Goal: Transaction & Acquisition: Purchase product/service

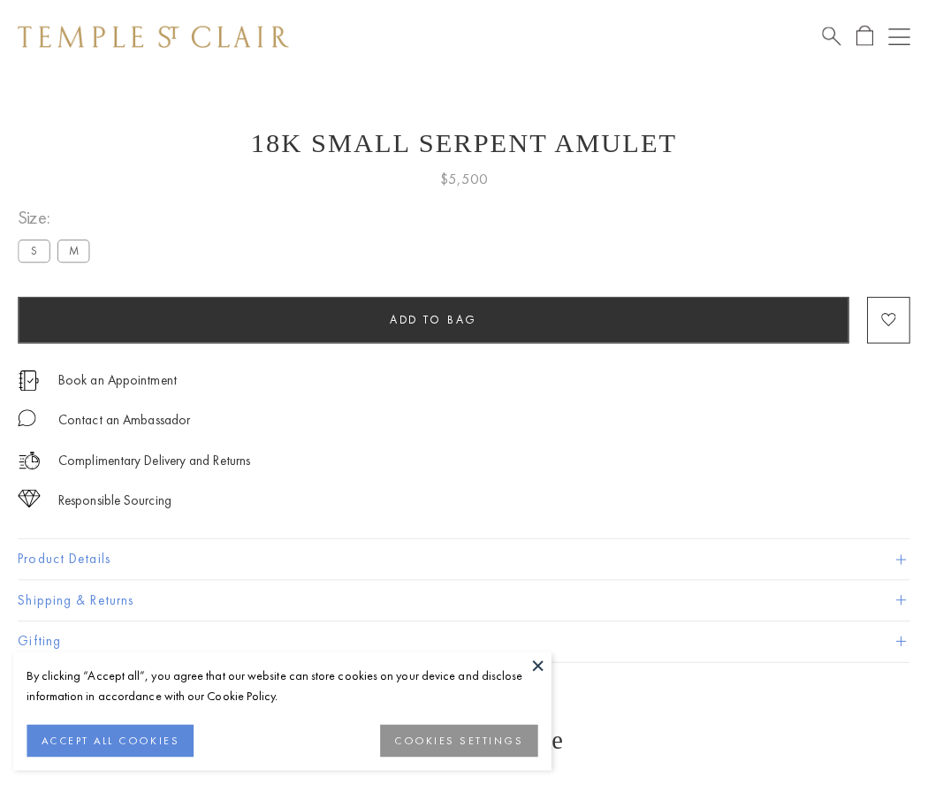
scroll to position [18, 0]
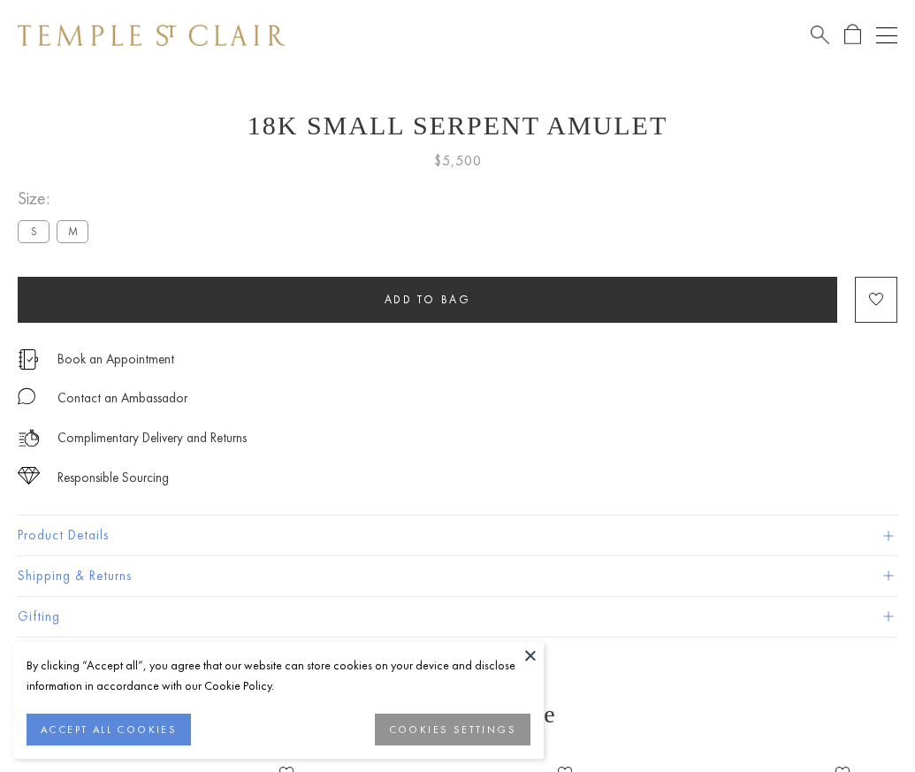
click at [427, 299] on span "Add to bag" at bounding box center [428, 299] width 87 height 15
